Goal: Task Accomplishment & Management: Manage account settings

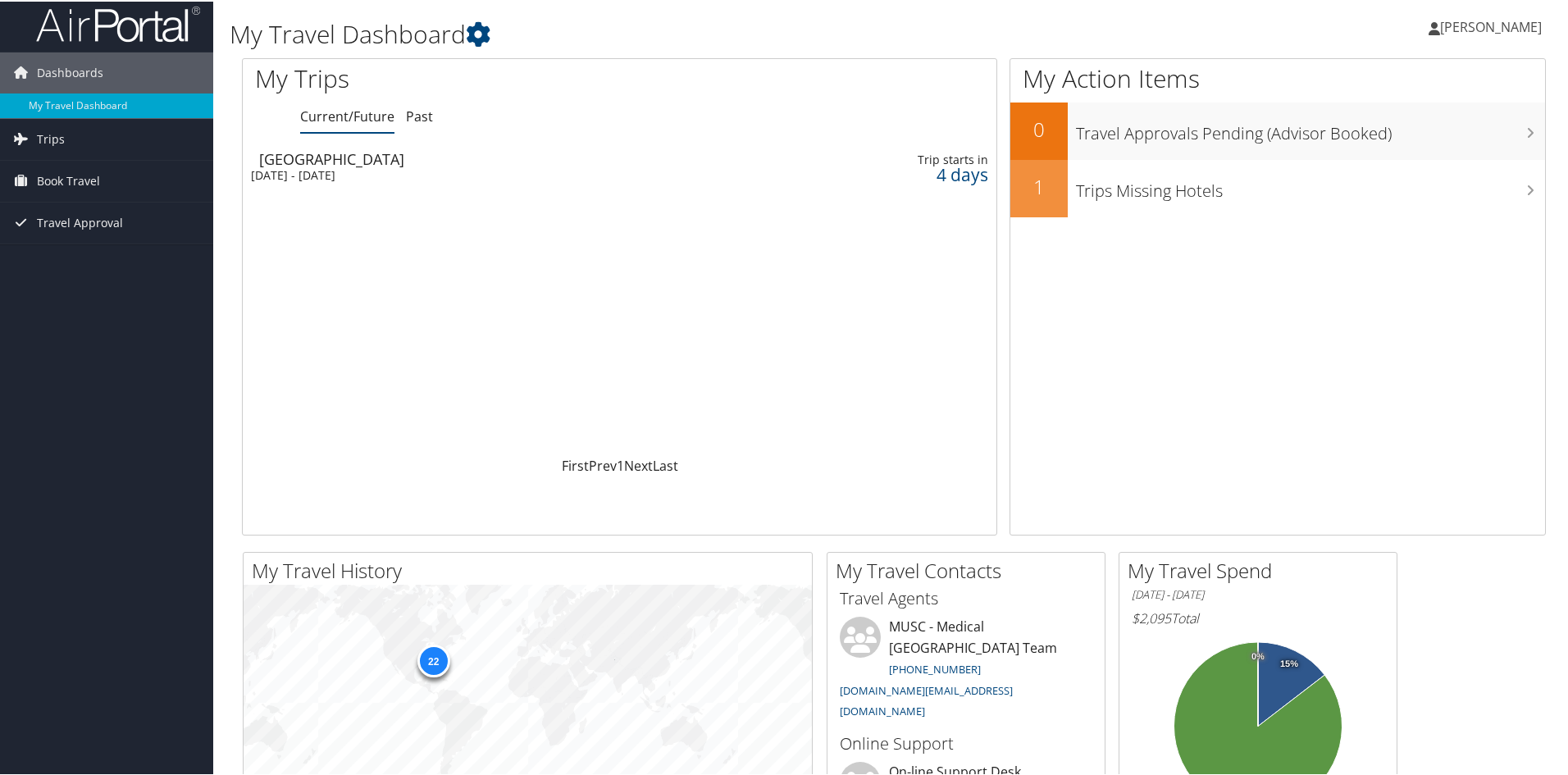
scroll to position [3, 0]
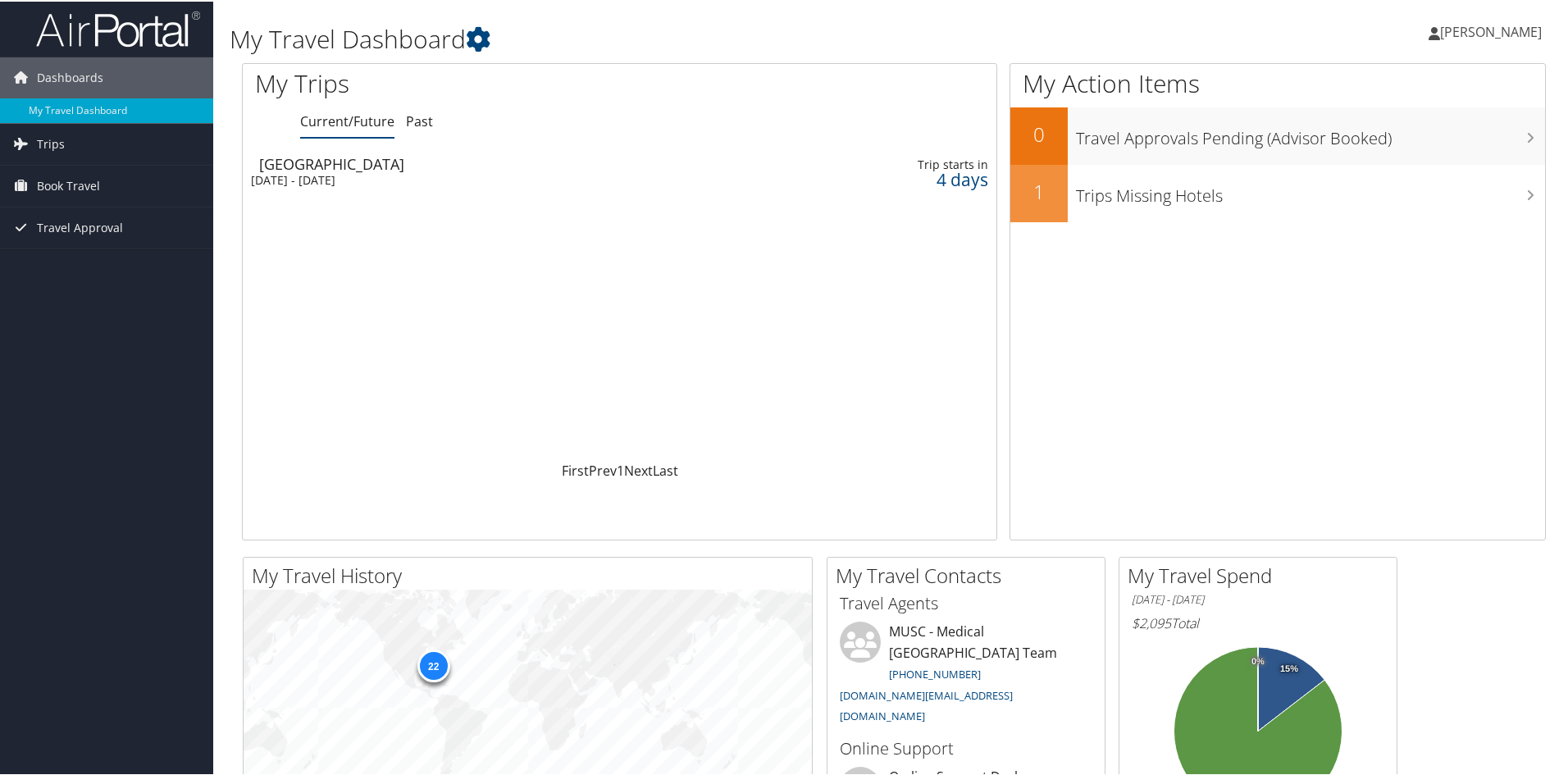
click at [963, 177] on div "4 days" at bounding box center [905, 178] width 167 height 15
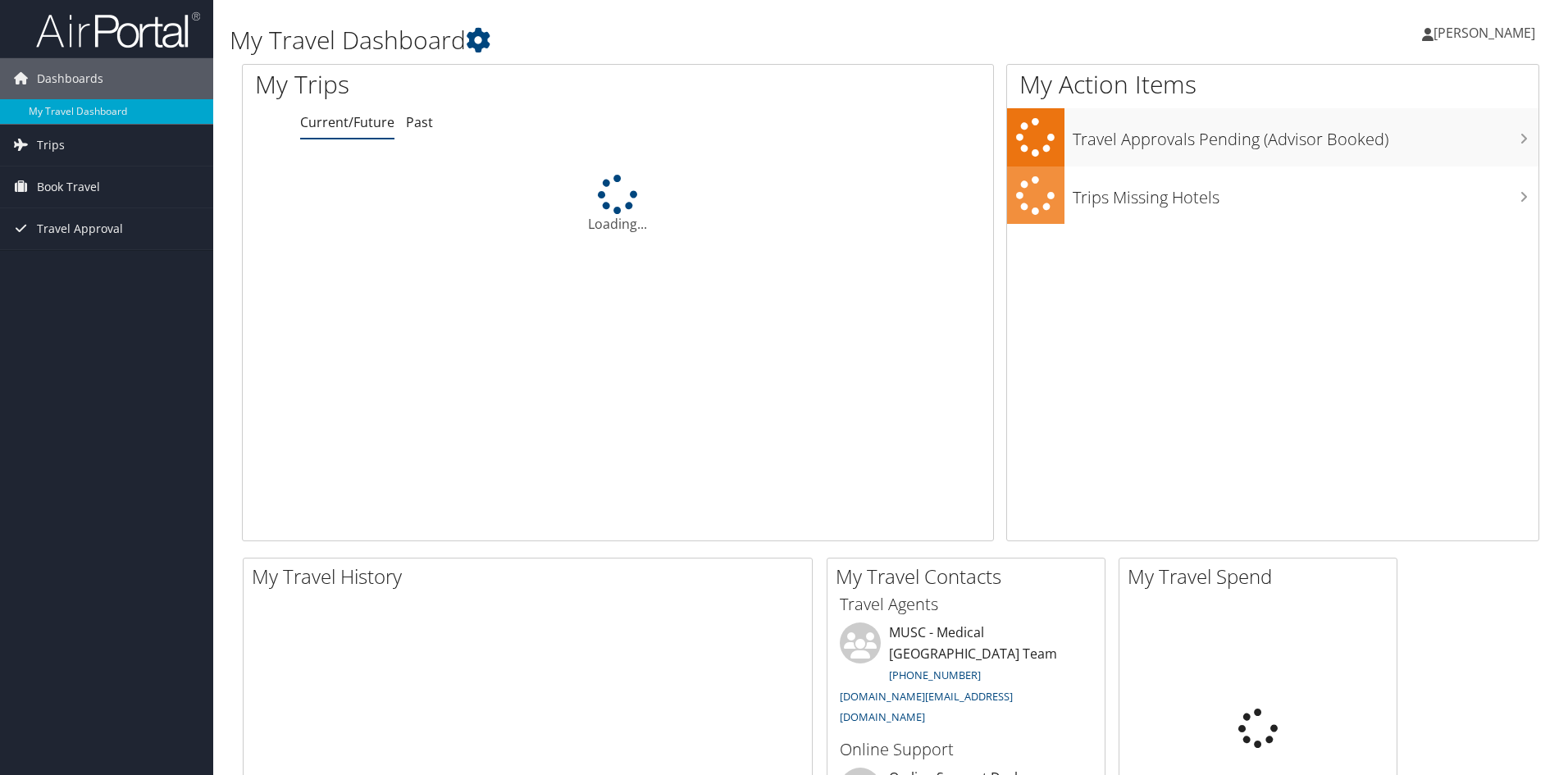
scroll to position [3, 0]
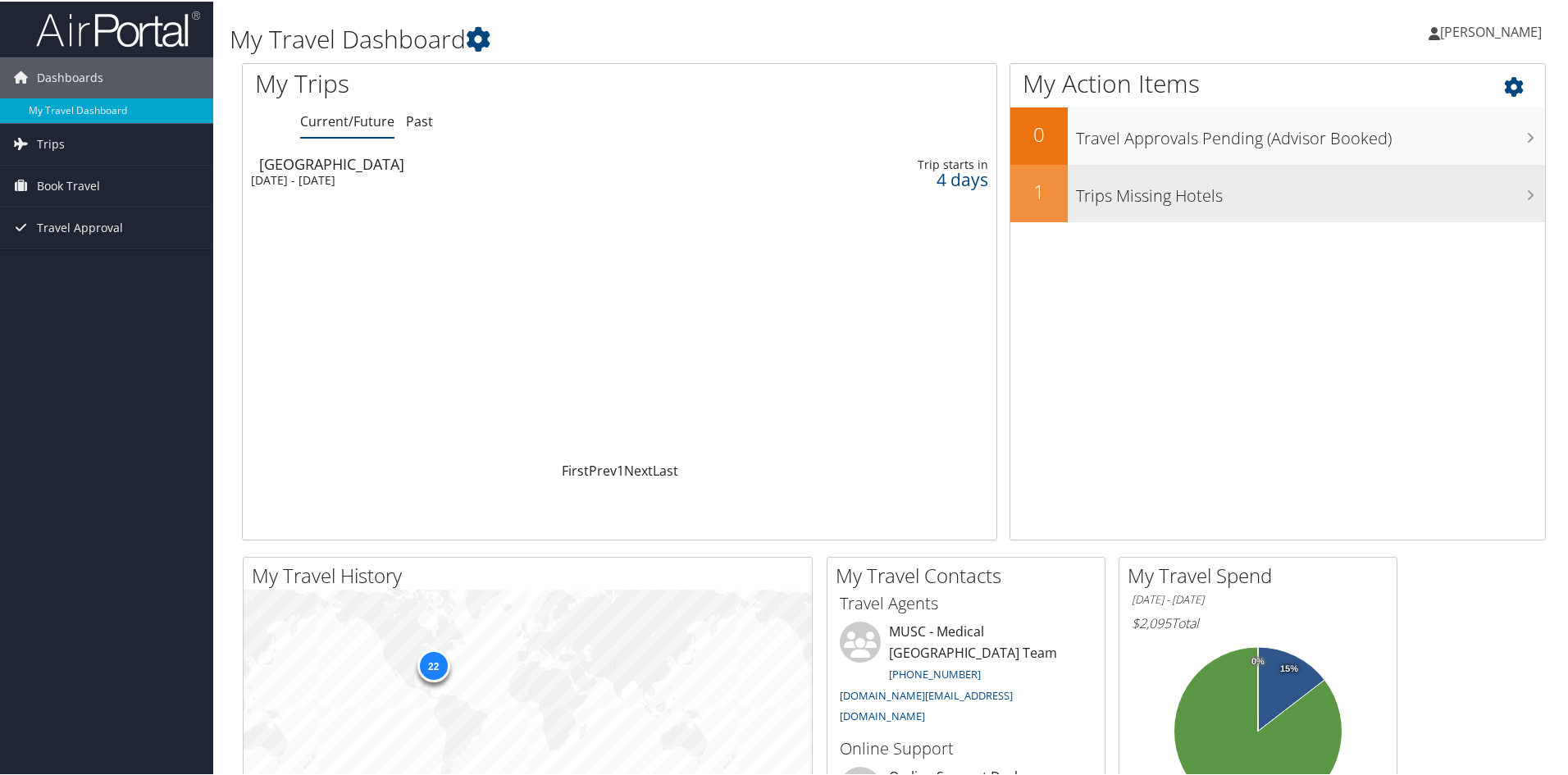
click at [1117, 187] on h3 "Trips Missing Hotels" at bounding box center [1309, 189] width 469 height 31
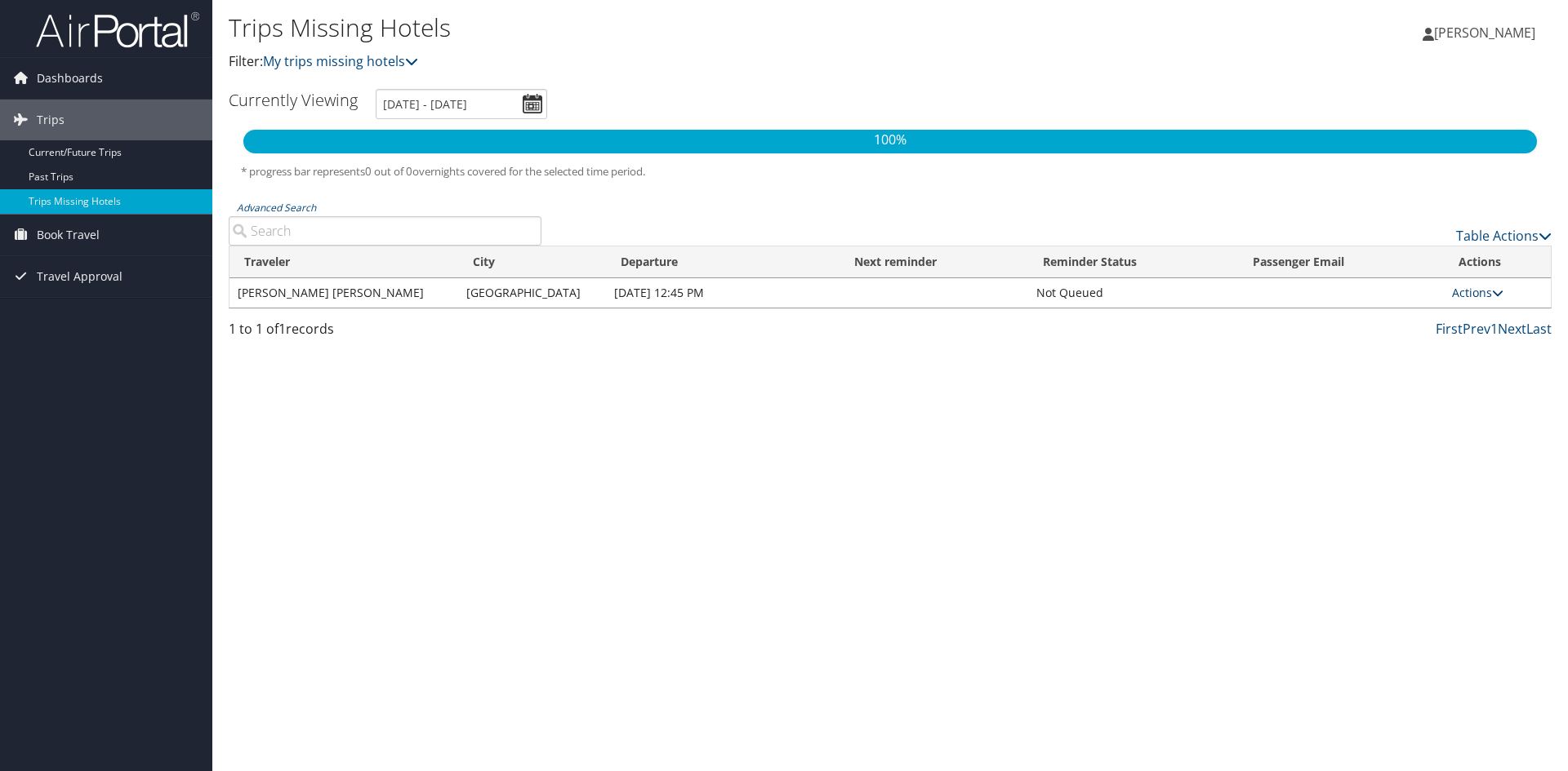
click at [1463, 290] on link "Actions" at bounding box center [1477, 292] width 51 height 16
click at [1442, 342] on link "View Itinerary" at bounding box center [1439, 344] width 113 height 28
